Goal: Complete application form: Complete application form

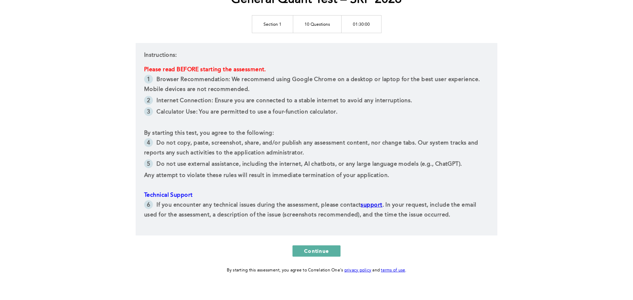
scroll to position [116, 0]
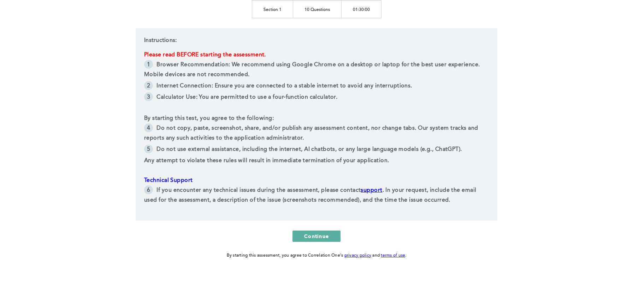
click at [304, 229] on div "General Quant Test – SRP 2026 Section 1 10 Questions 01:30:00 Instructions: Ple…" at bounding box center [317, 92] width 362 height 335
click at [304, 236] on button "Continue" at bounding box center [316, 236] width 48 height 11
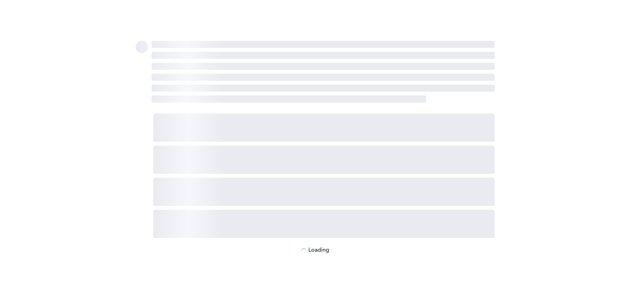
scroll to position [0, 0]
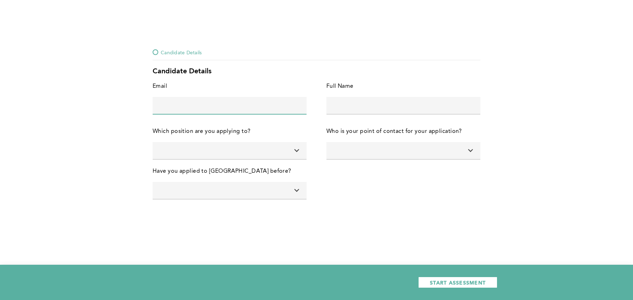
click at [274, 111] on input "text" at bounding box center [230, 105] width 154 height 17
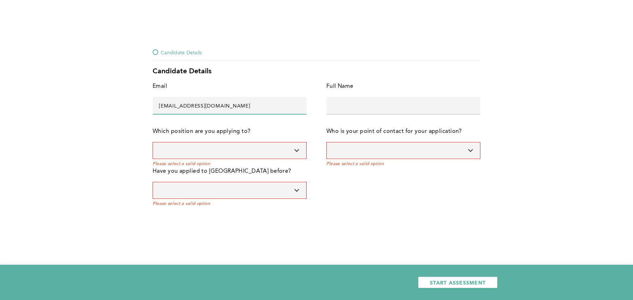
type input "[EMAIL_ADDRESS][DOMAIN_NAME]"
click at [388, 112] on input "text" at bounding box center [403, 105] width 154 height 17
type input "[PERSON_NAME]"
click at [277, 145] on input at bounding box center [230, 150] width 154 height 17
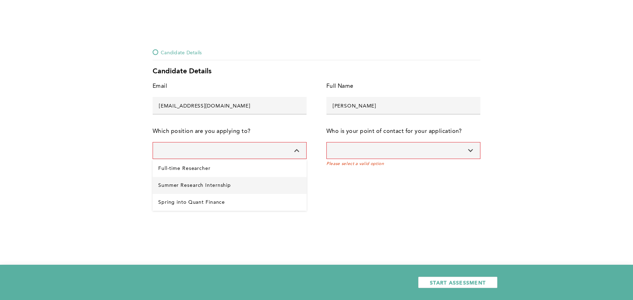
click at [223, 179] on Internship "Summer Research Internship" at bounding box center [230, 185] width 154 height 17
type input "Summer Research Internship"
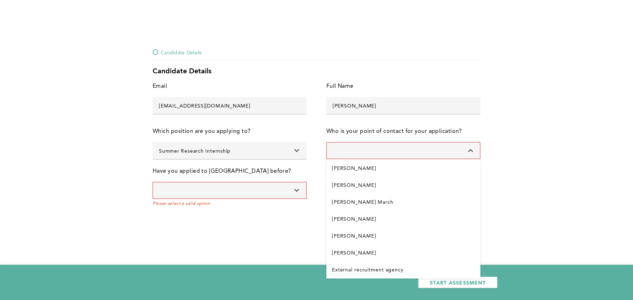
click at [357, 152] on input at bounding box center [403, 150] width 154 height 17
click at [348, 246] on Fox "[PERSON_NAME]" at bounding box center [403, 253] width 154 height 17
type input "[PERSON_NAME]"
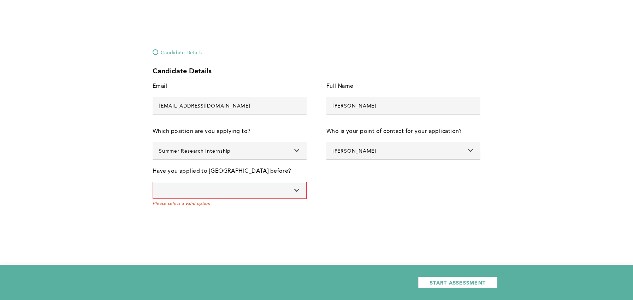
click at [217, 196] on input at bounding box center [230, 190] width 154 height 17
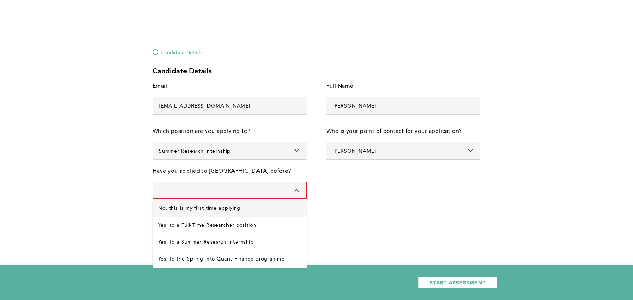
click at [210, 204] on applying "No, this is my first time applying" at bounding box center [230, 208] width 154 height 17
type input "No, this is my first time applying"
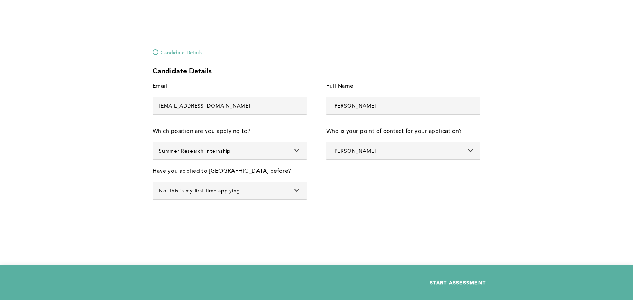
click at [440, 279] on button "START ASSESSMENT" at bounding box center [457, 282] width 79 height 11
